Goal: Task Accomplishment & Management: Manage account settings

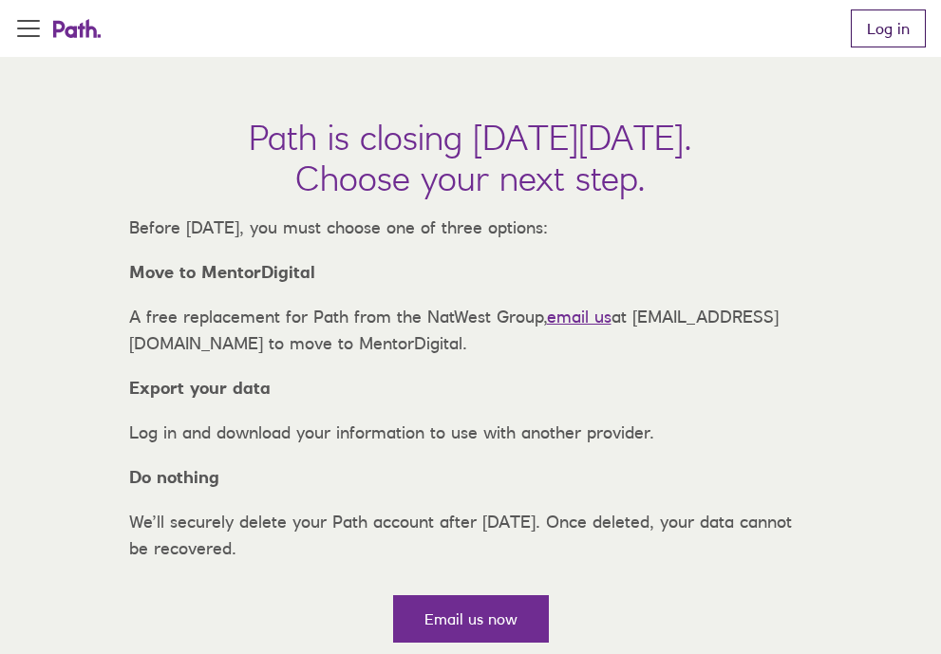
click at [876, 30] on link "Log in" at bounding box center [888, 28] width 75 height 38
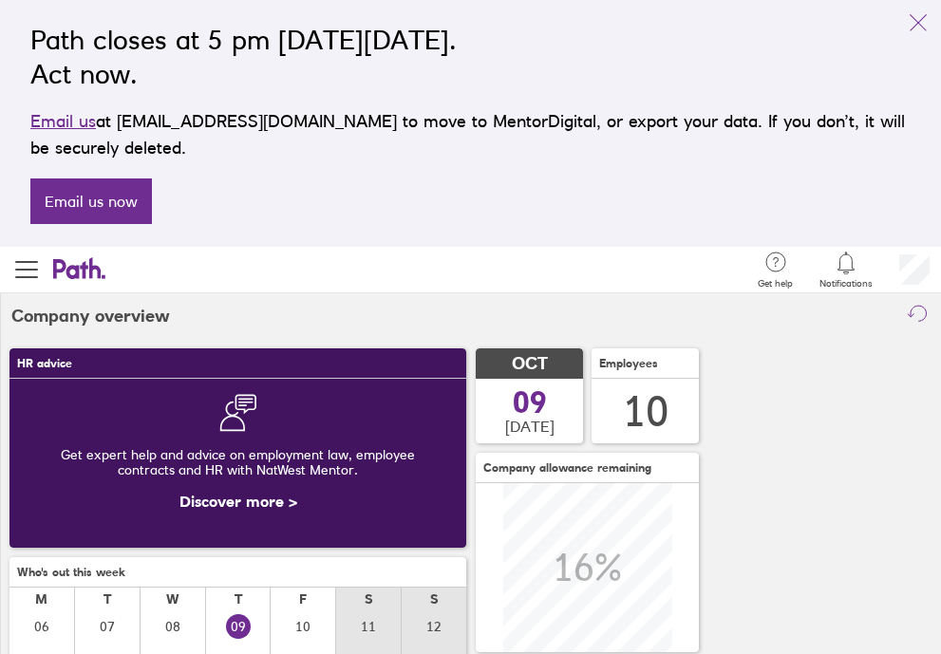
scroll to position [169, 457]
click at [19, 290] on button "button" at bounding box center [26, 270] width 53 height 46
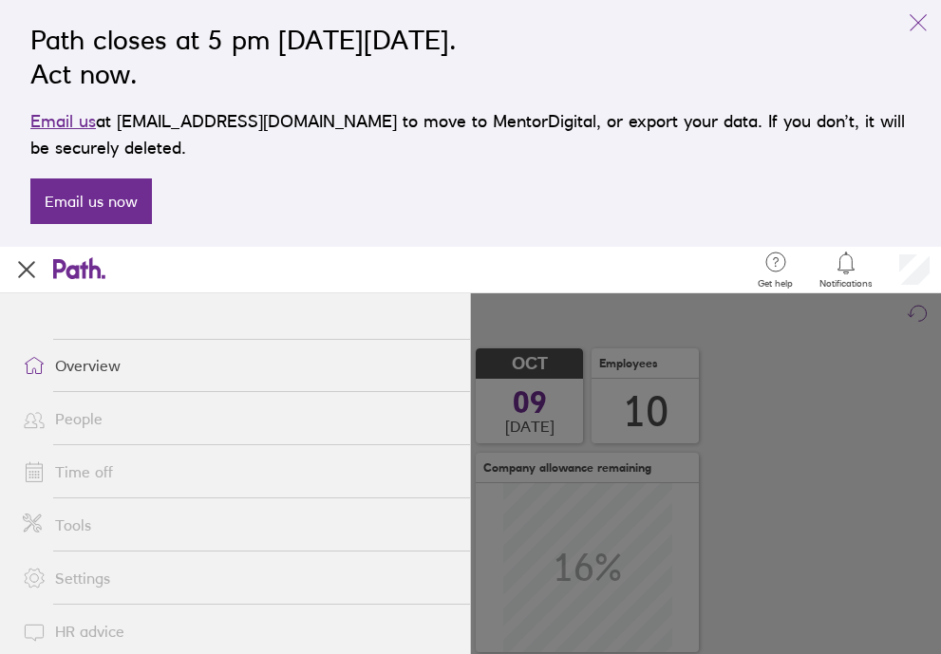
click at [74, 361] on link "Overview" at bounding box center [239, 366] width 462 height 38
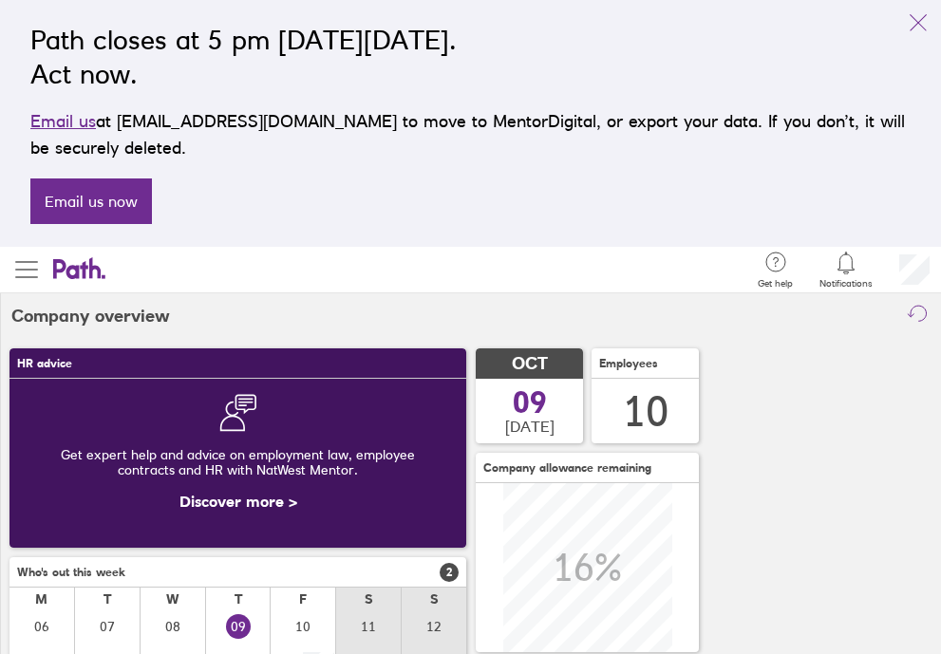
click at [29, 263] on span "button" at bounding box center [26, 269] width 23 height 23
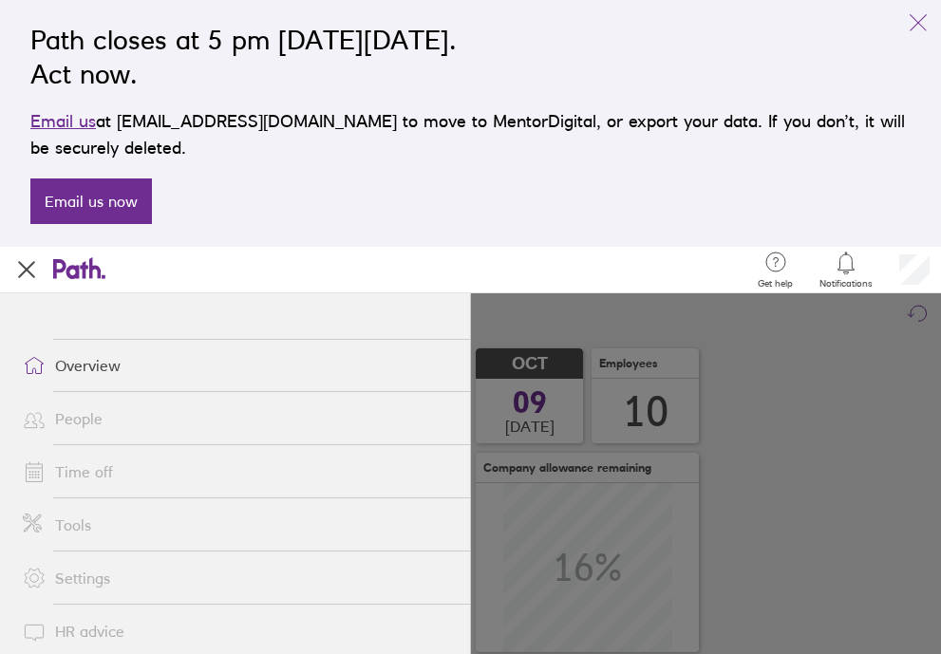
click at [26, 275] on span "button" at bounding box center [26, 269] width 23 height 23
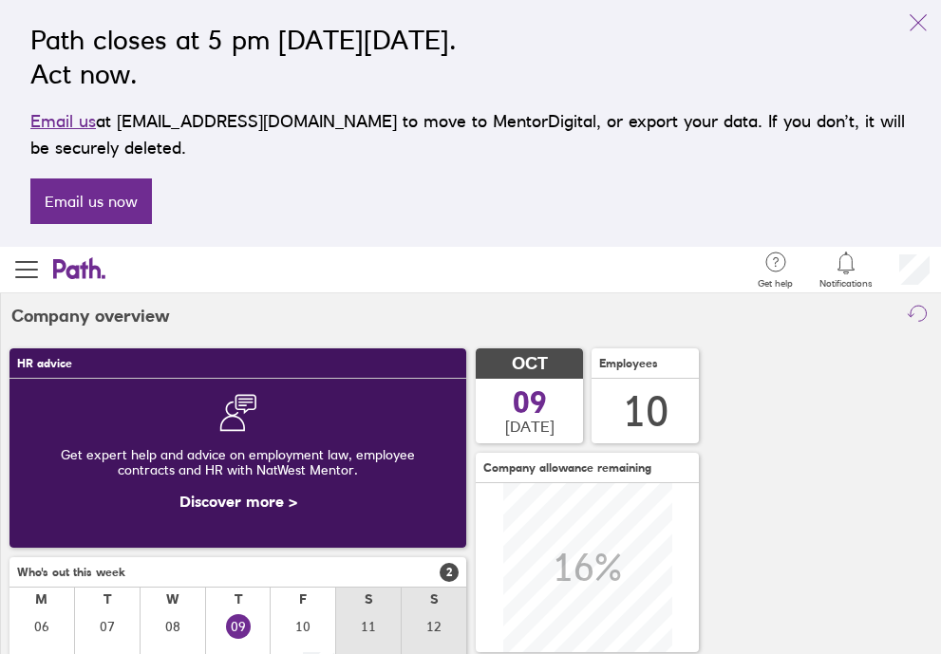
scroll to position [0, 0]
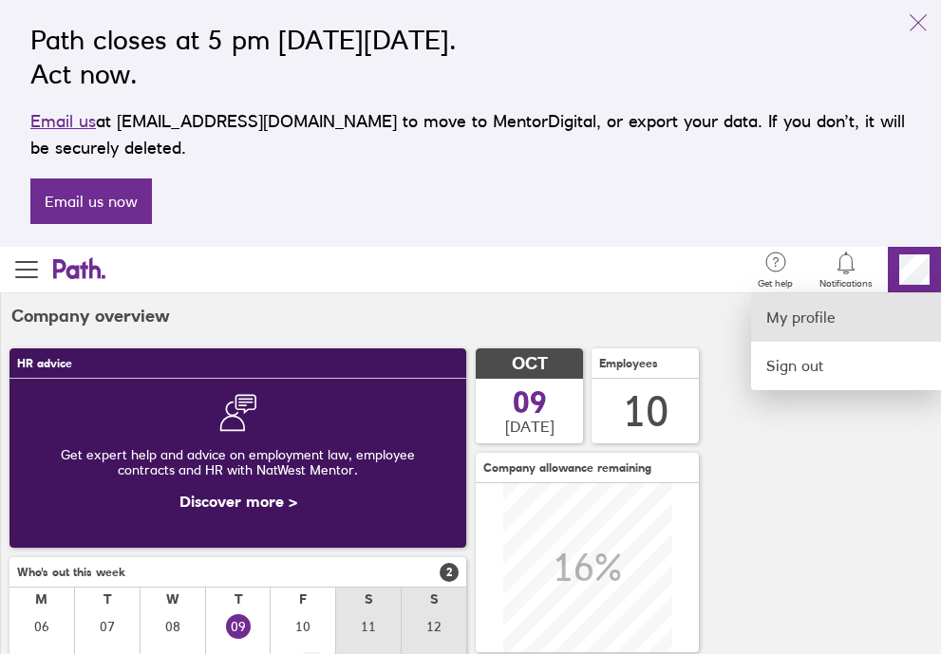
click at [821, 309] on link "My profile" at bounding box center [846, 317] width 190 height 48
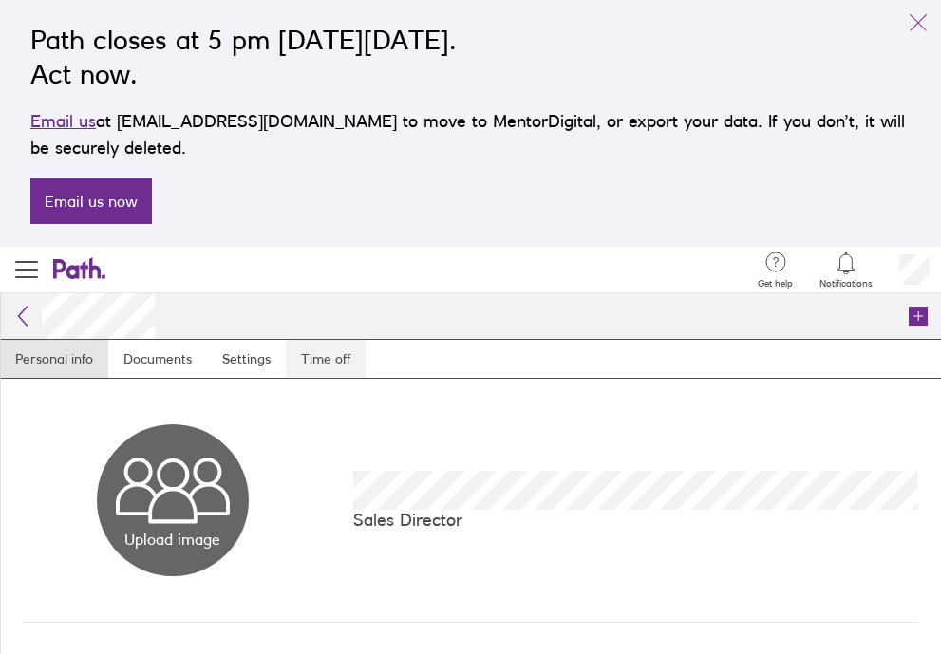
click at [320, 361] on link "Time off" at bounding box center [326, 359] width 80 height 38
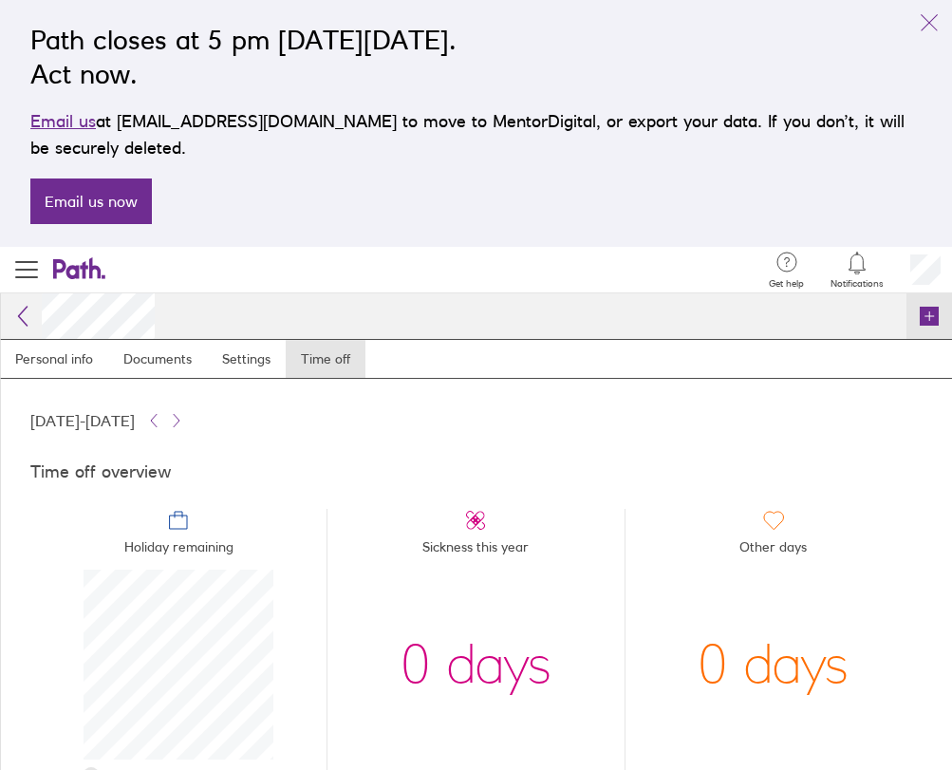
click at [931, 317] on icon at bounding box center [929, 316] width 19 height 19
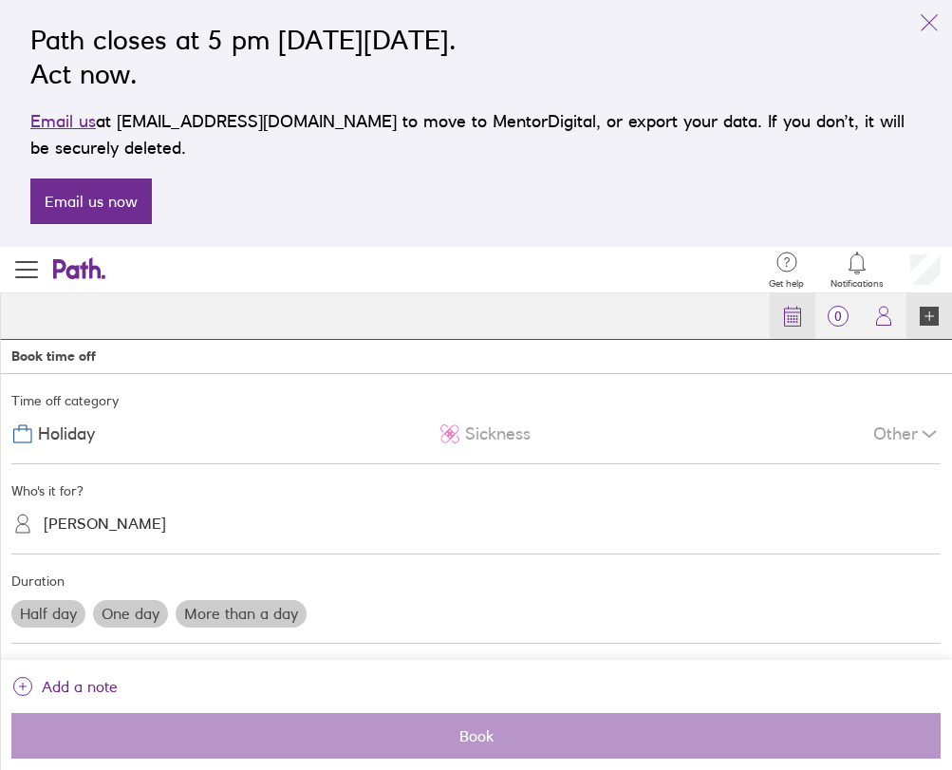
click at [791, 306] on icon at bounding box center [792, 316] width 23 height 23
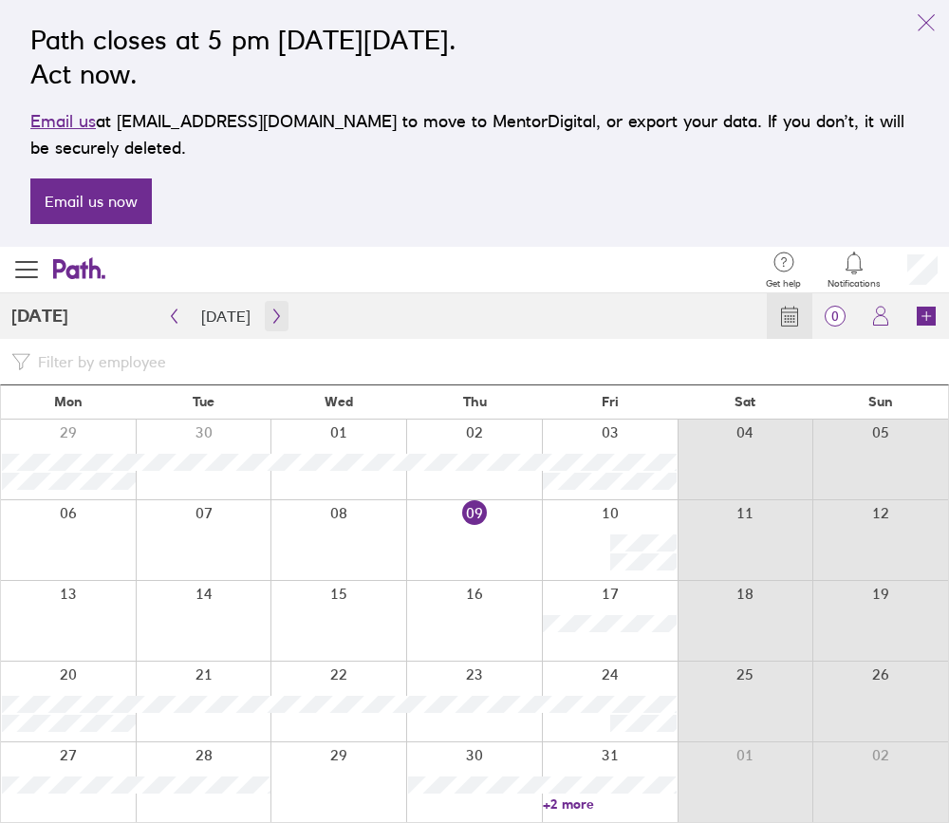
click at [273, 321] on icon "button" at bounding box center [276, 316] width 6 height 14
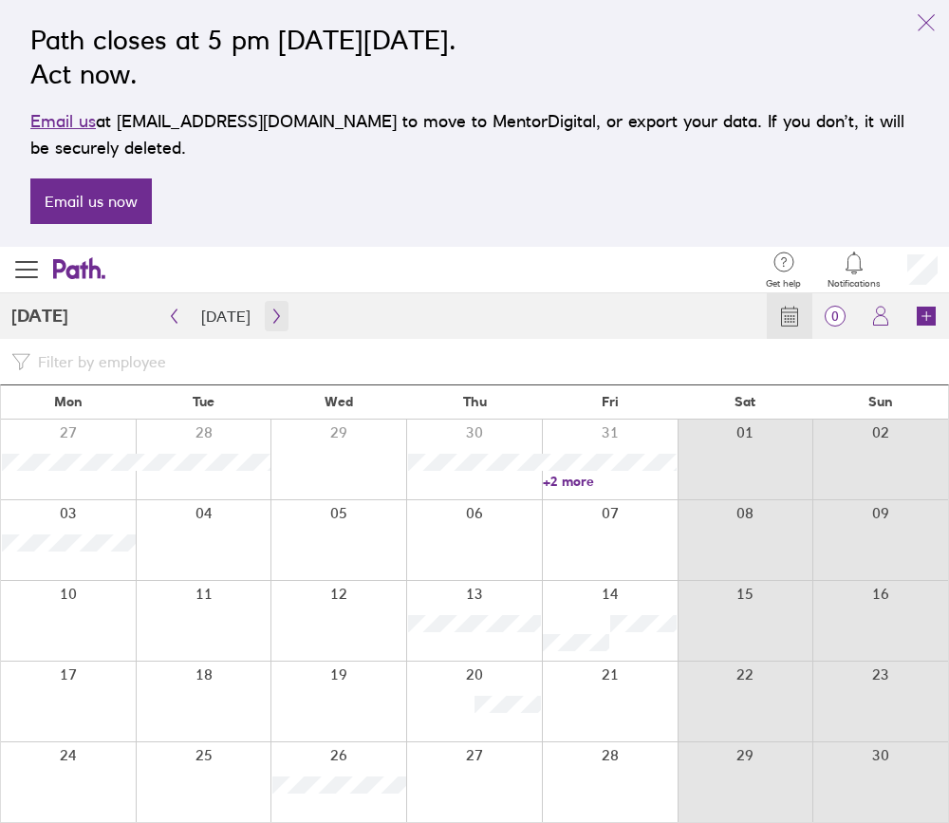
click at [270, 317] on icon "button" at bounding box center [277, 316] width 14 height 15
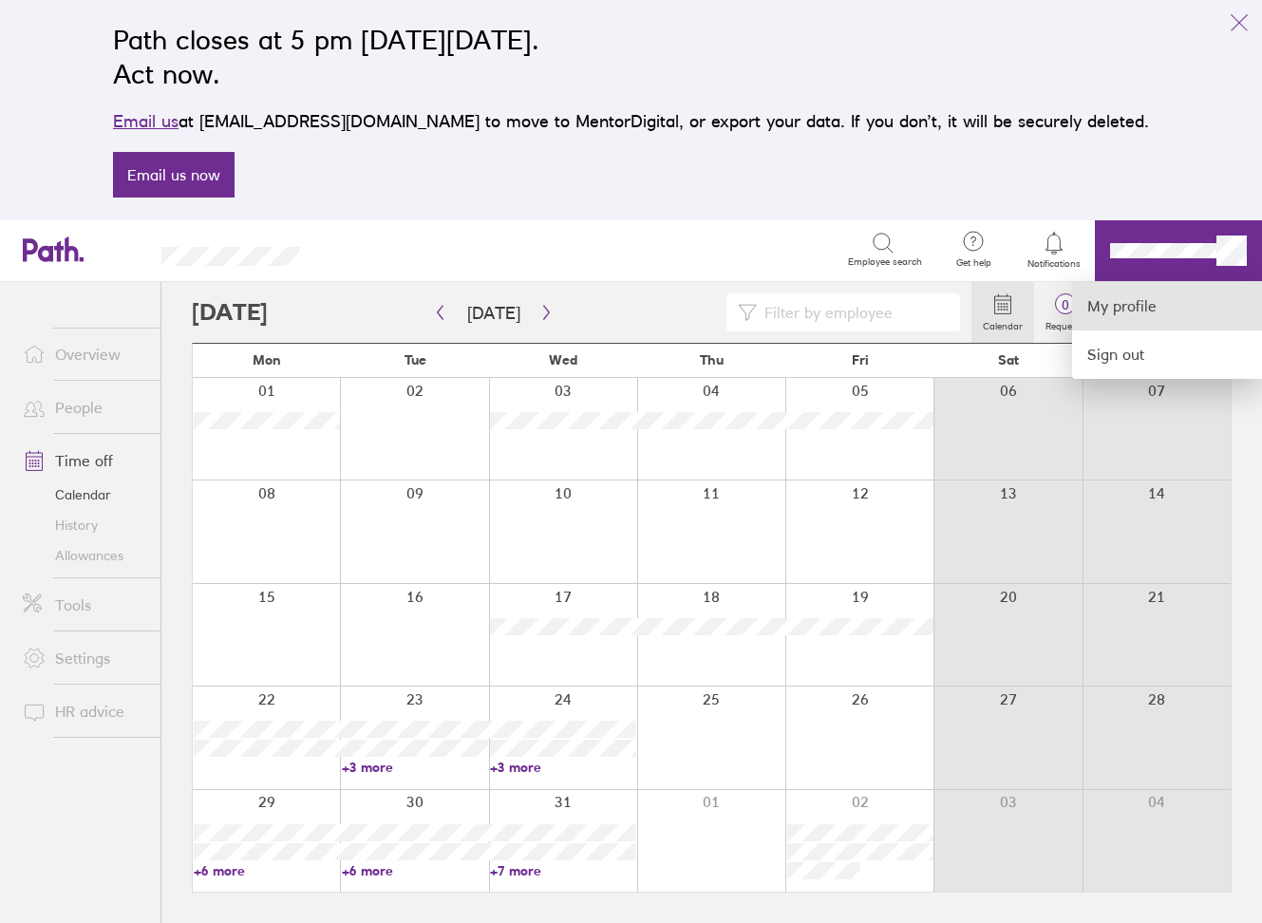
click at [940, 312] on link "My profile" at bounding box center [1167, 306] width 190 height 48
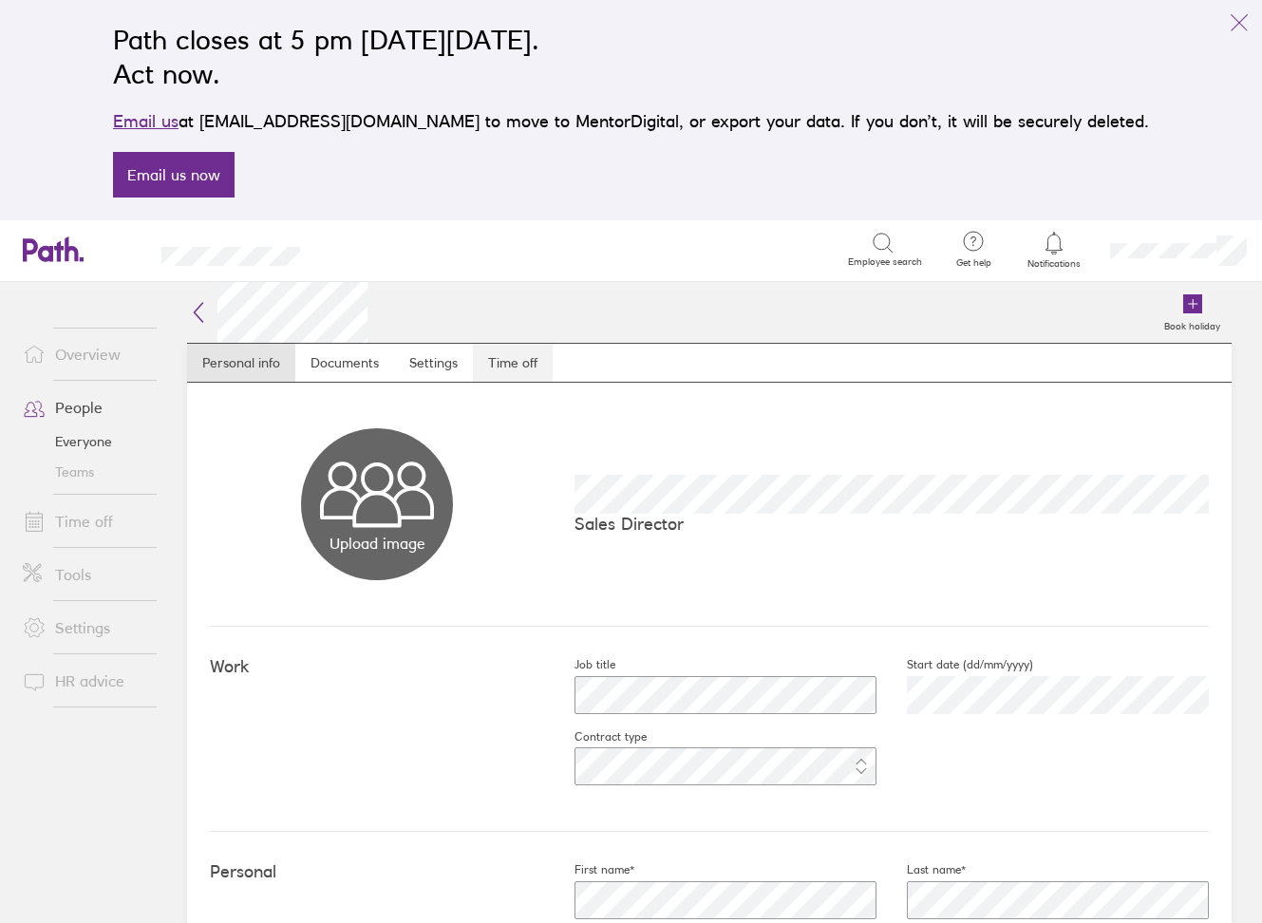
click at [502, 360] on link "Time off" at bounding box center [513, 363] width 80 height 38
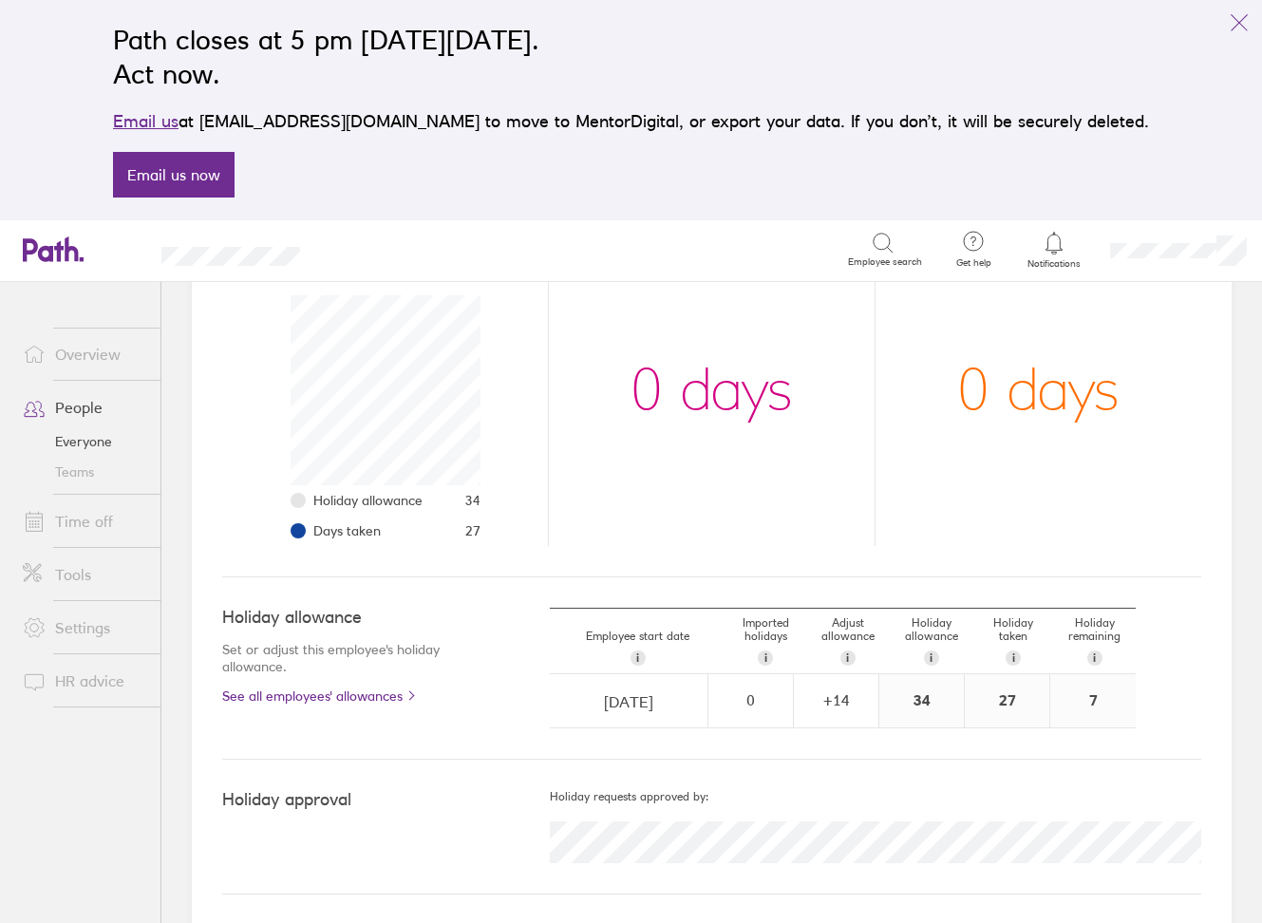
scroll to position [277, 0]
click at [81, 441] on link "Everyone" at bounding box center [84, 441] width 153 height 30
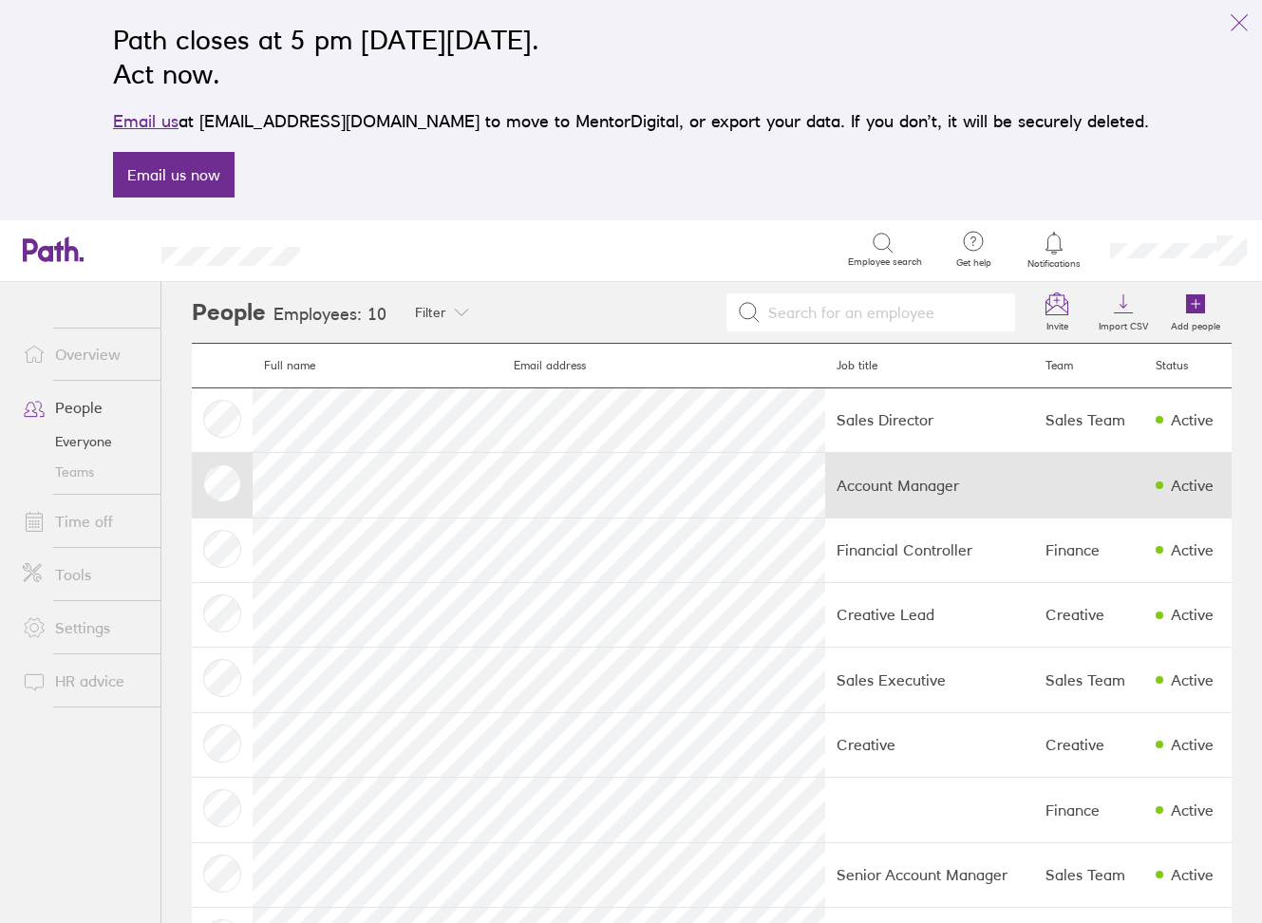
scroll to position [4, 0]
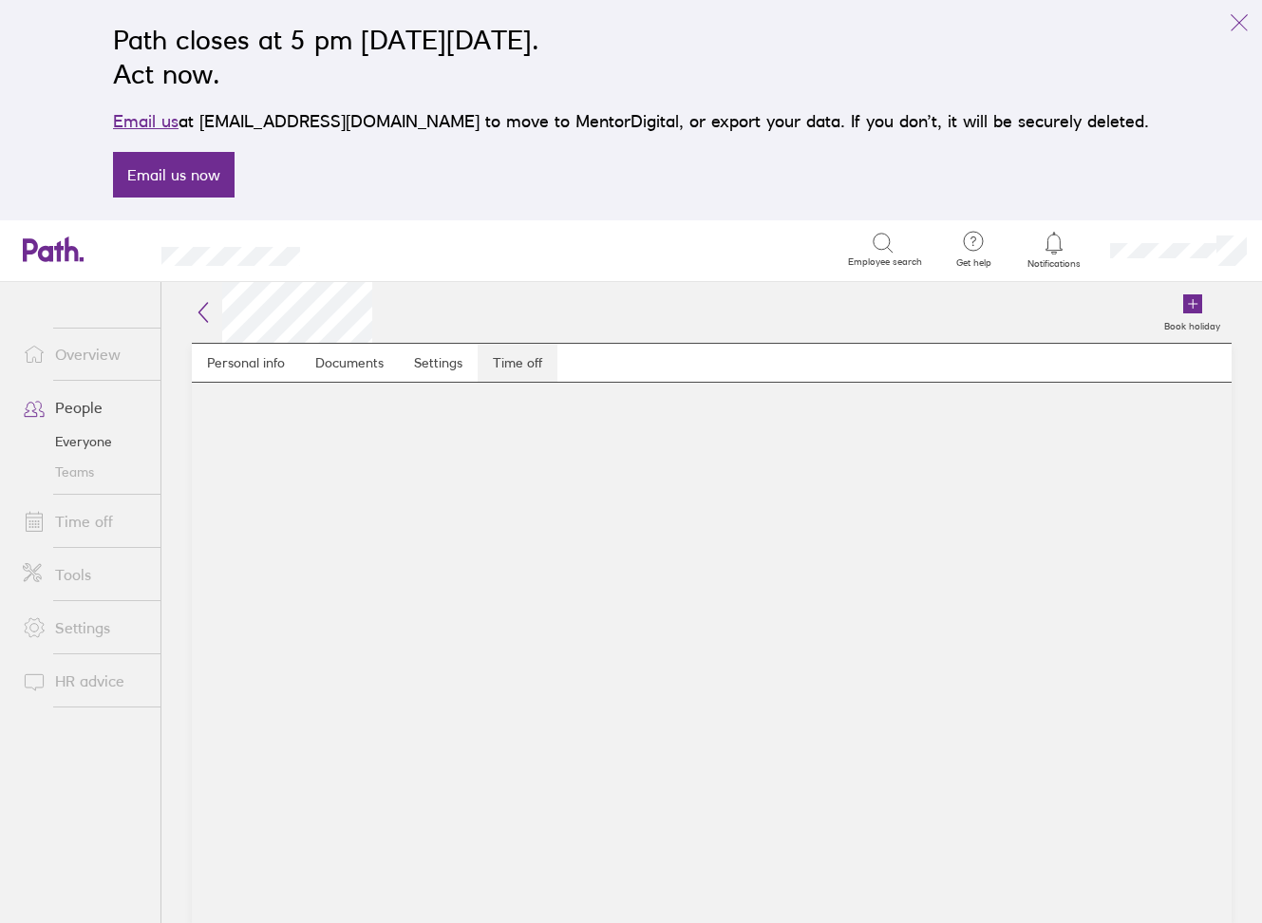
click at [522, 372] on link "Time off" at bounding box center [518, 363] width 80 height 38
click at [509, 366] on link "Time off" at bounding box center [518, 363] width 80 height 38
